Goal: Task Accomplishment & Management: Use online tool/utility

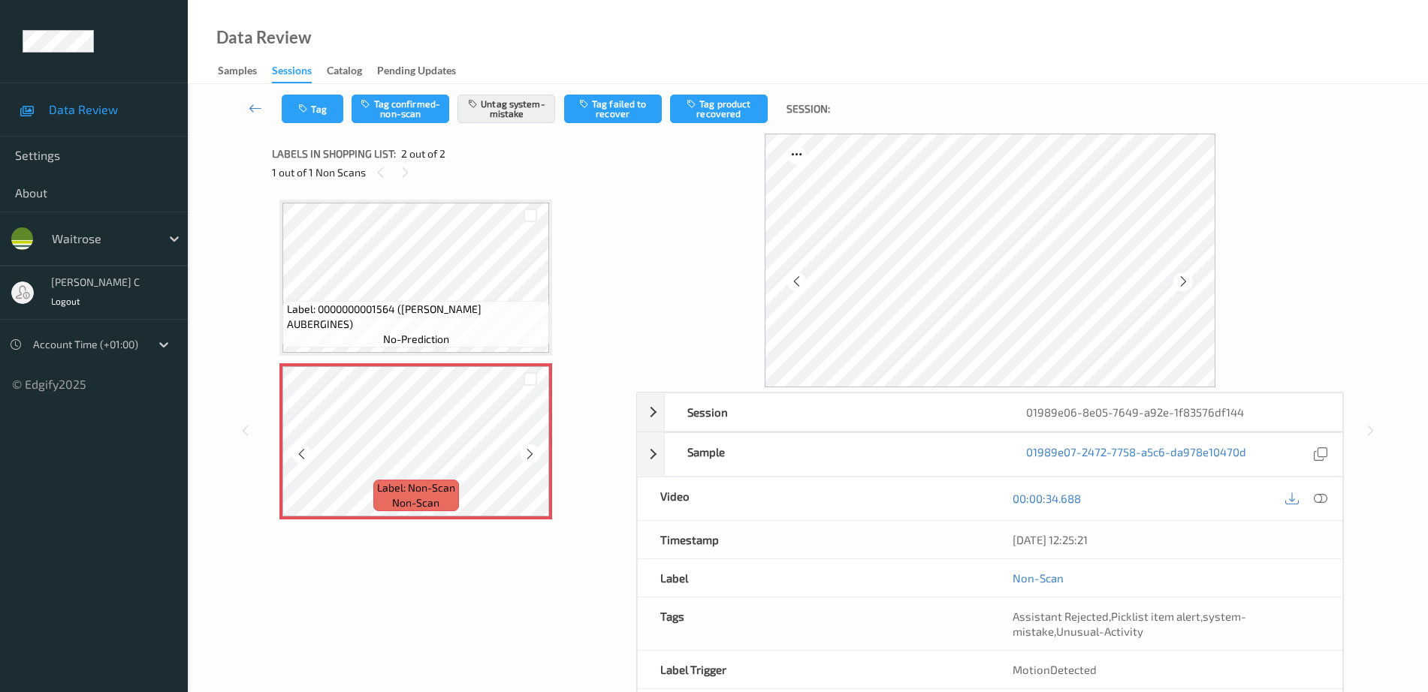
click at [529, 454] on icon at bounding box center [530, 455] width 13 height 14
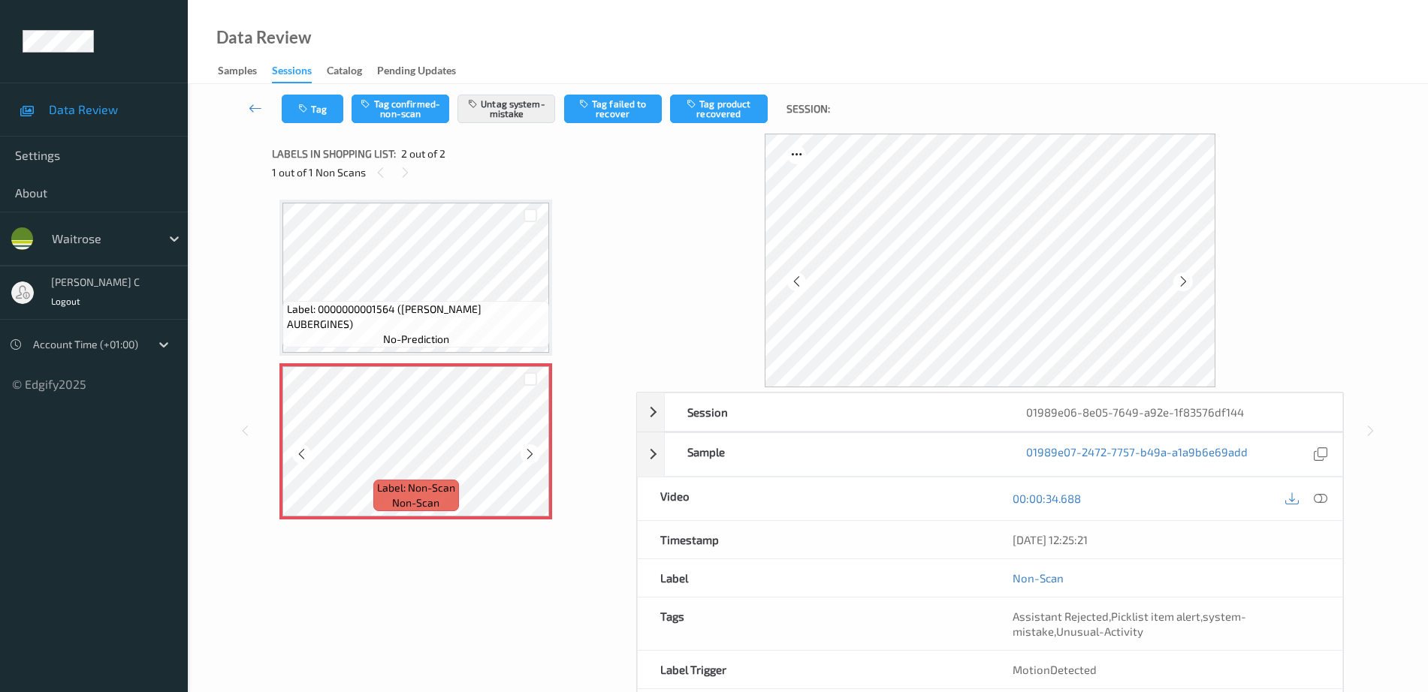
click at [529, 454] on icon at bounding box center [530, 455] width 13 height 14
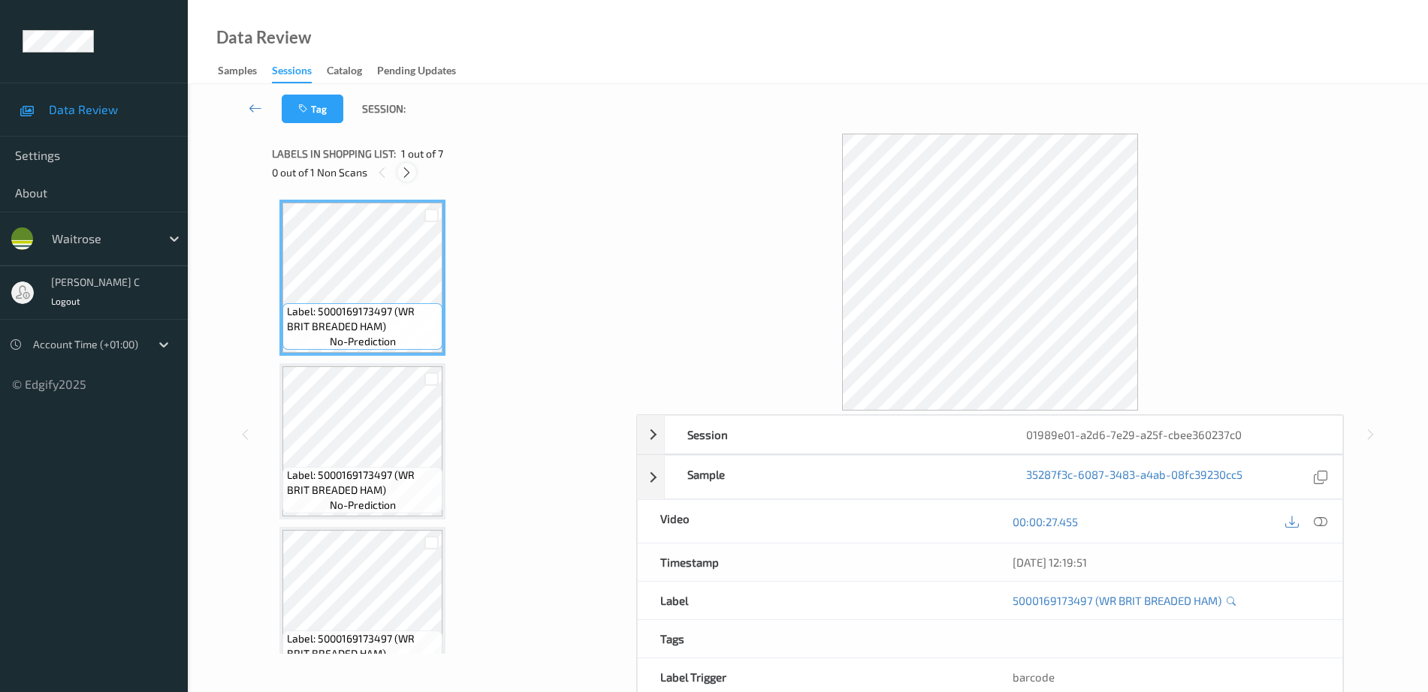
click at [406, 175] on icon at bounding box center [406, 173] width 13 height 14
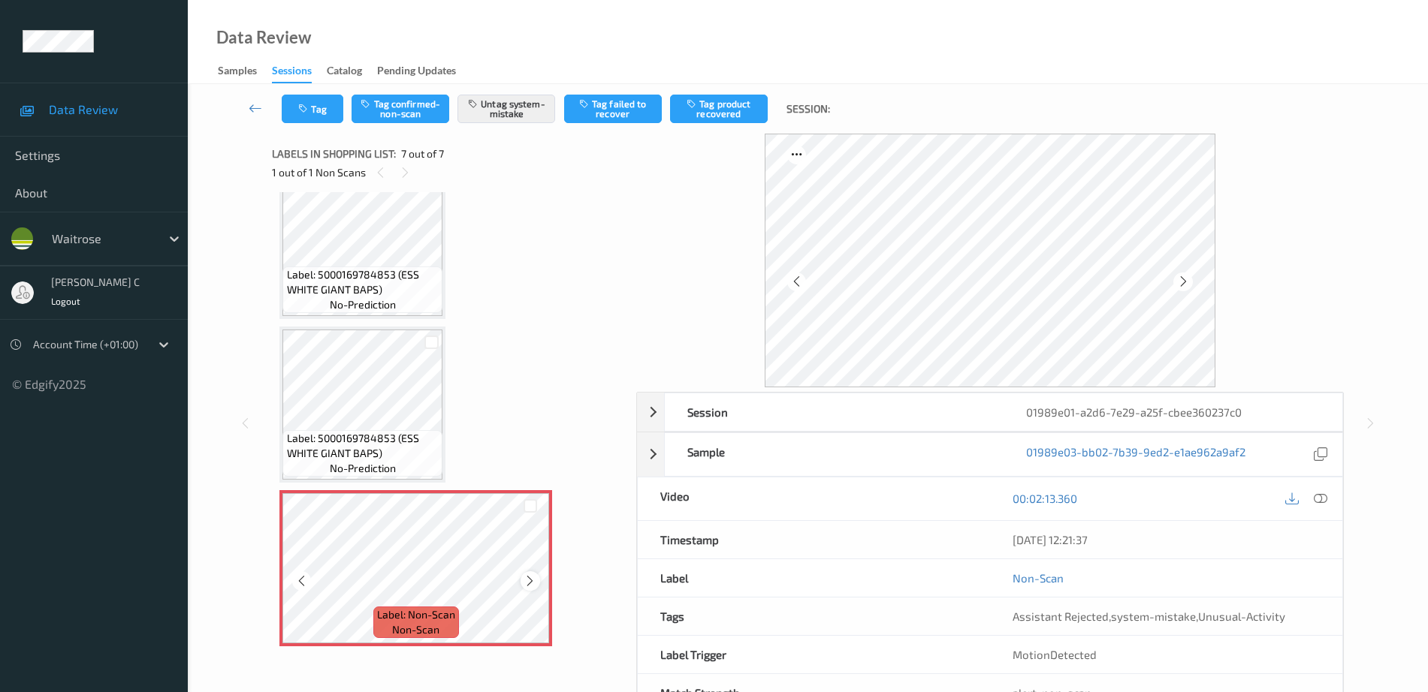
click at [526, 584] on icon at bounding box center [530, 582] width 13 height 14
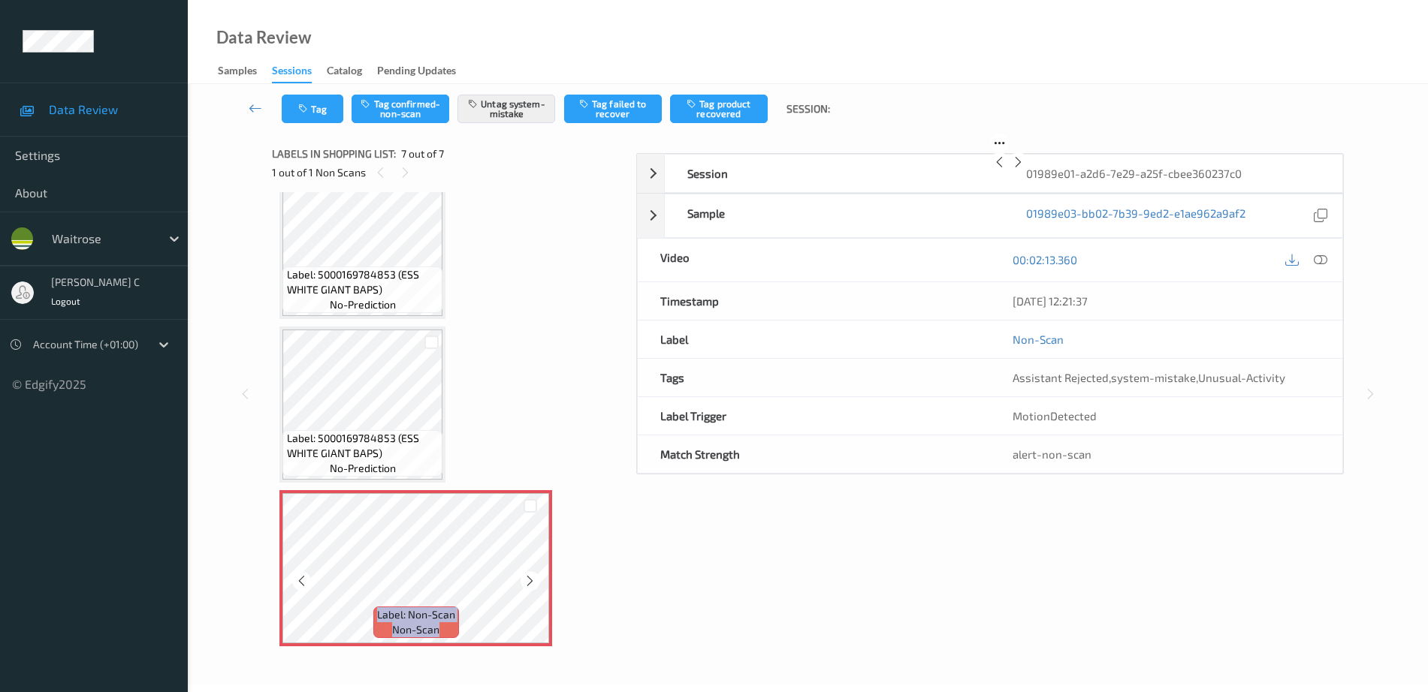
click at [526, 584] on icon at bounding box center [530, 582] width 13 height 14
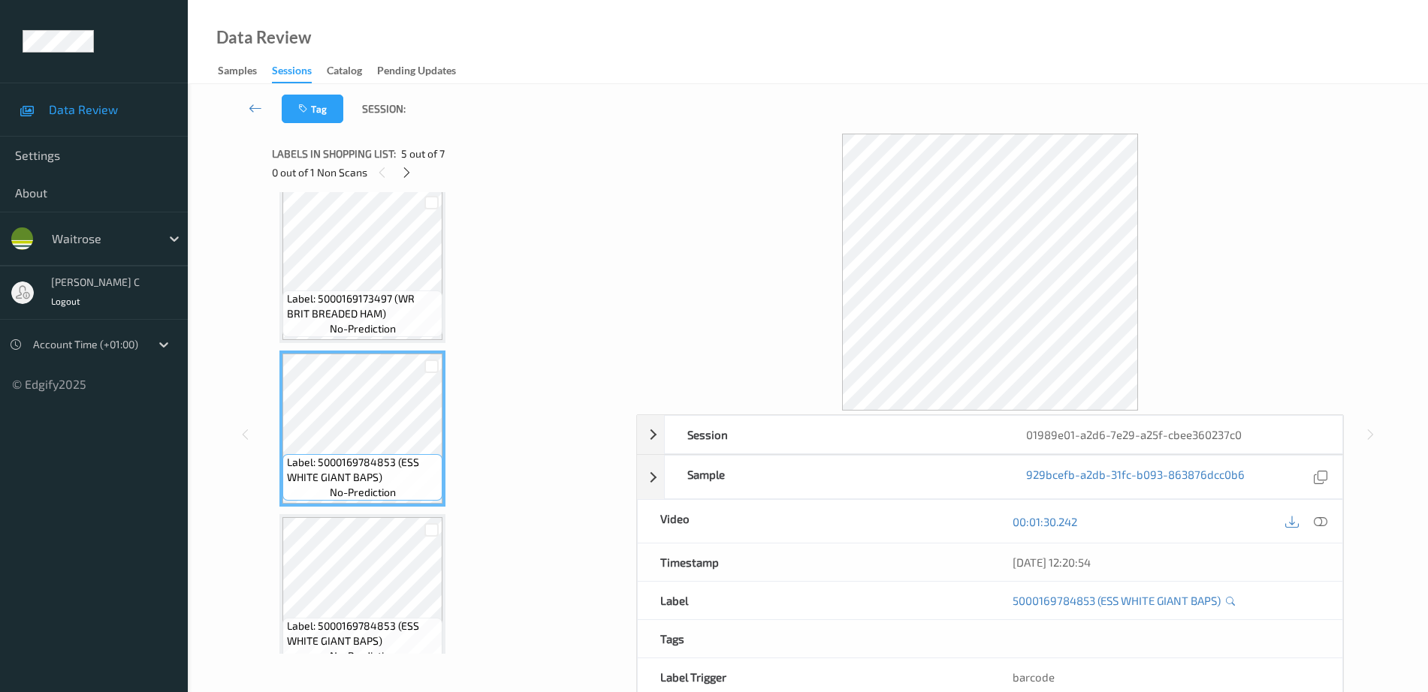
scroll to position [598, 0]
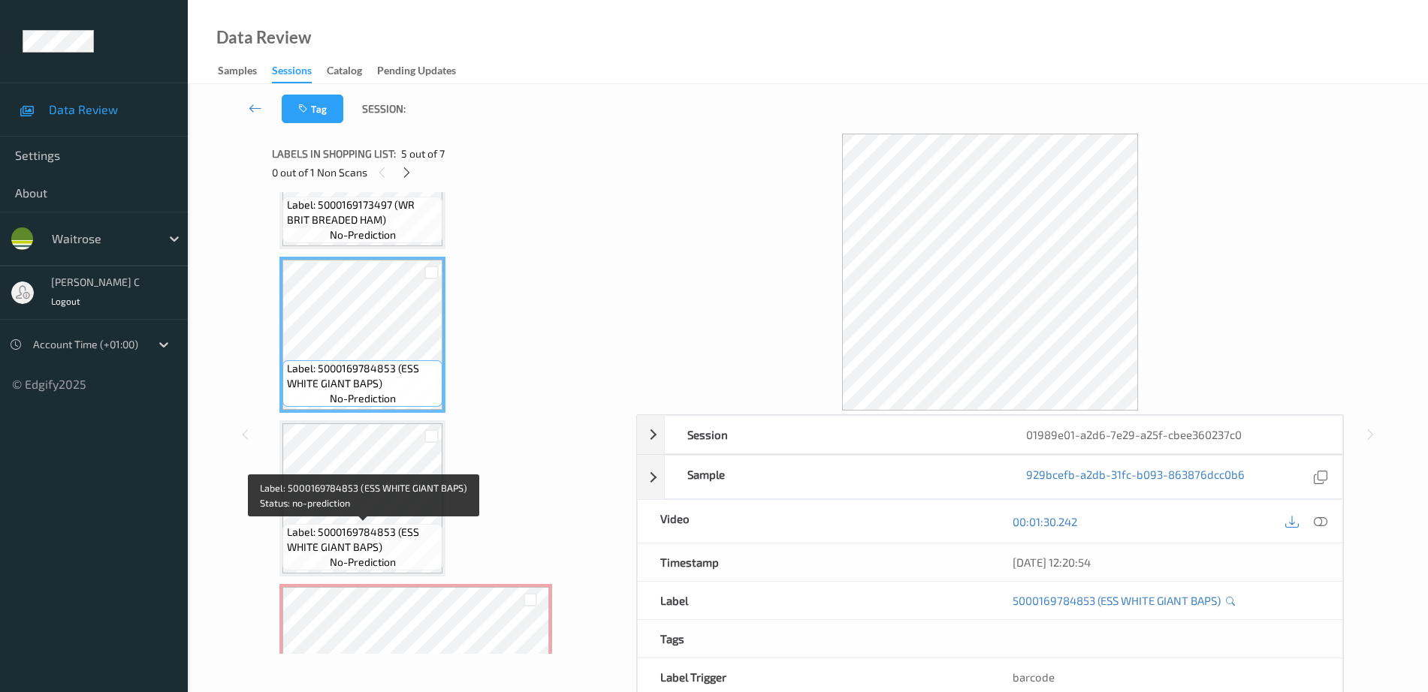
click at [354, 559] on span "no-prediction" at bounding box center [363, 562] width 66 height 15
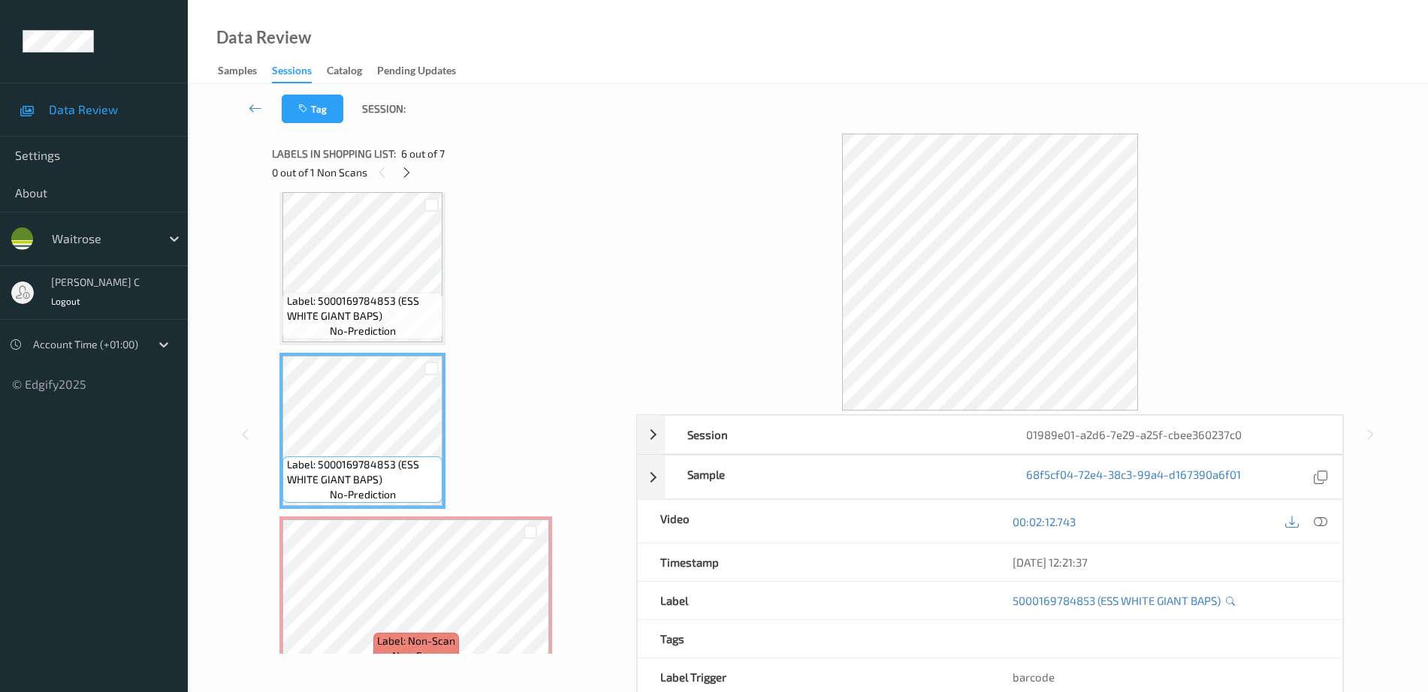
scroll to position [692, 0]
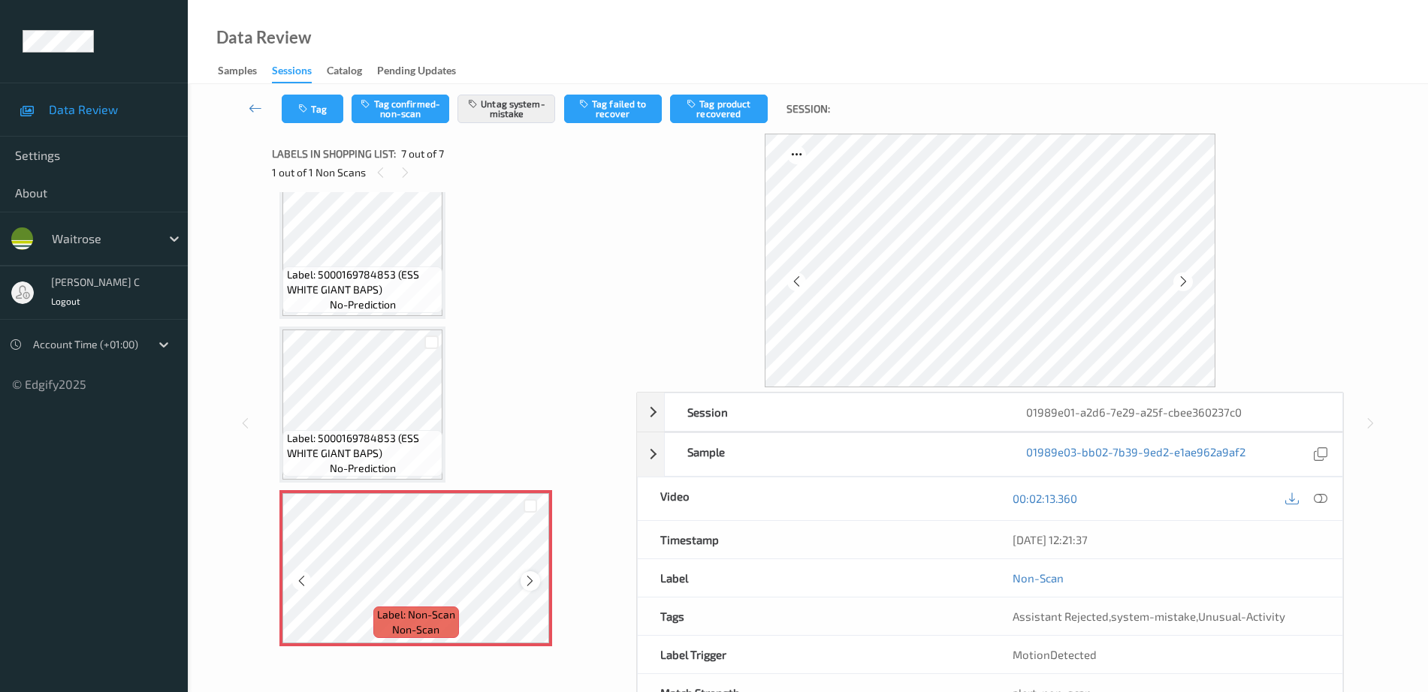
click at [537, 578] on div at bounding box center [529, 581] width 19 height 19
